Goal: Information Seeking & Learning: Learn about a topic

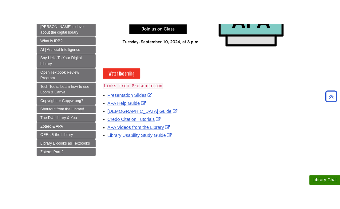
scroll to position [205, 0]
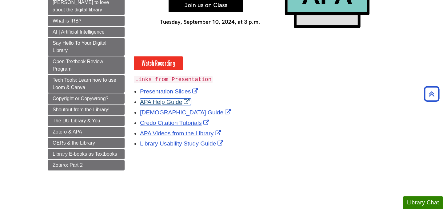
click at [158, 101] on link "APA Help Guide" at bounding box center [165, 101] width 51 height 6
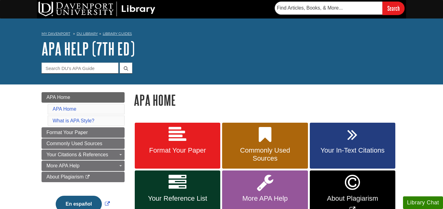
scroll to position [56, 0]
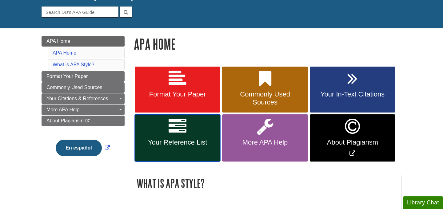
click at [169, 136] on link "Your Reference List" at bounding box center [178, 137] width 86 height 47
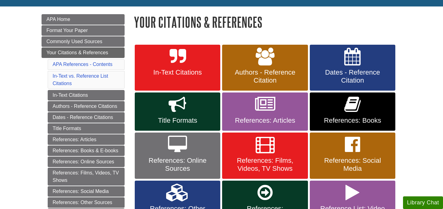
scroll to position [79, 0]
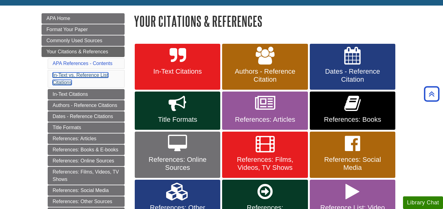
click at [74, 76] on link "In-Text vs. Reference List Citations" at bounding box center [81, 78] width 56 height 13
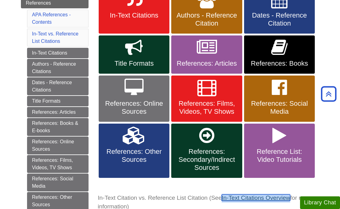
scroll to position [132, 0]
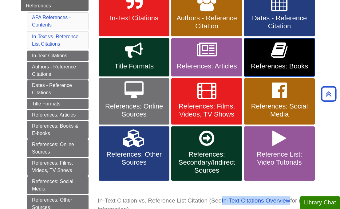
click at [285, 49] on icon at bounding box center [279, 50] width 16 height 18
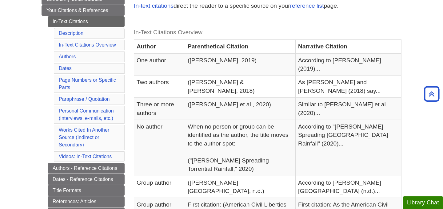
scroll to position [98, 0]
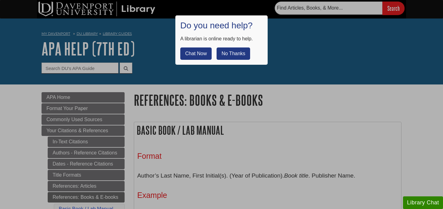
click at [234, 53] on button "No Thanks" at bounding box center [234, 53] width 34 height 12
